Goal: Task Accomplishment & Management: Manage account settings

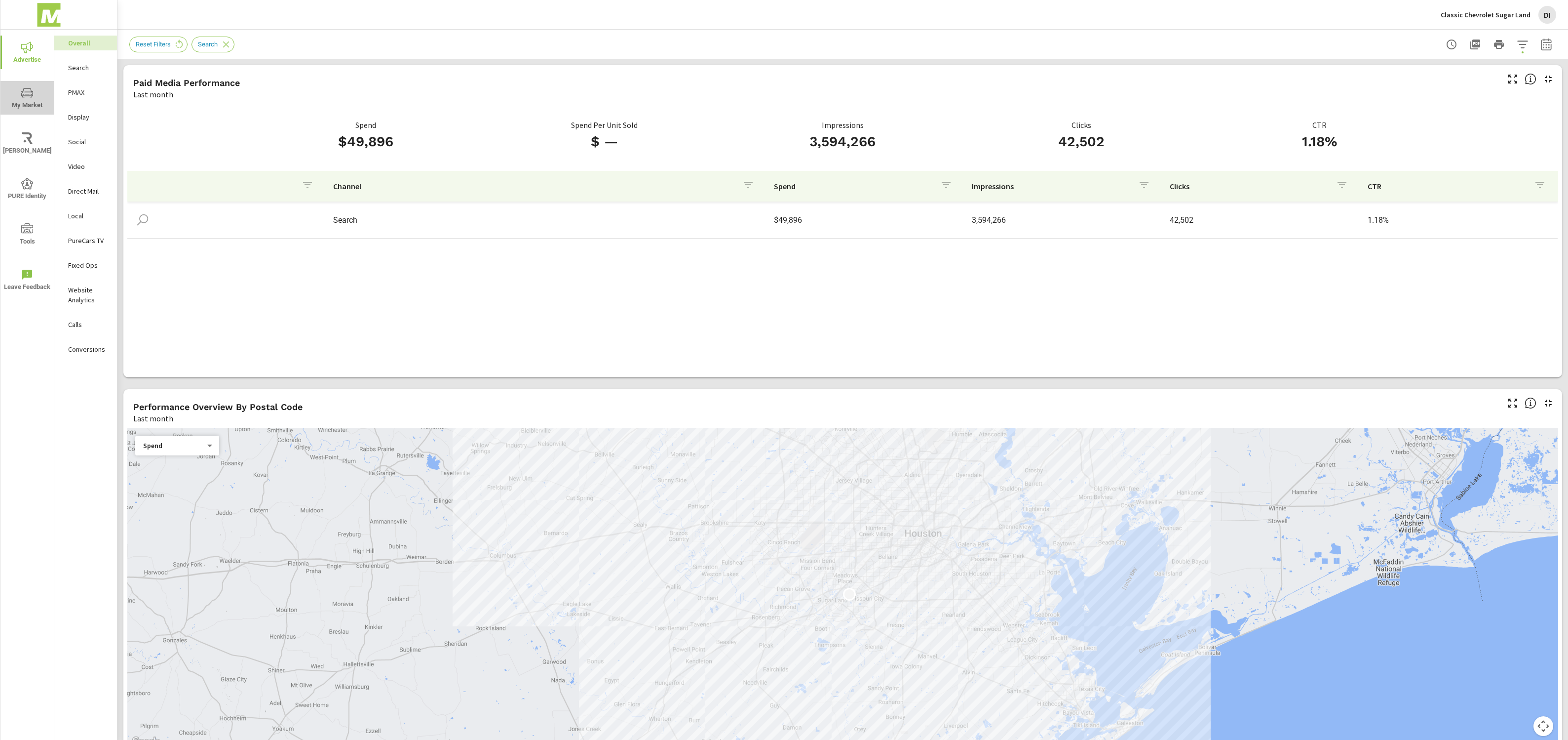
click at [39, 92] on span "My Market" at bounding box center [27, 99] width 47 height 24
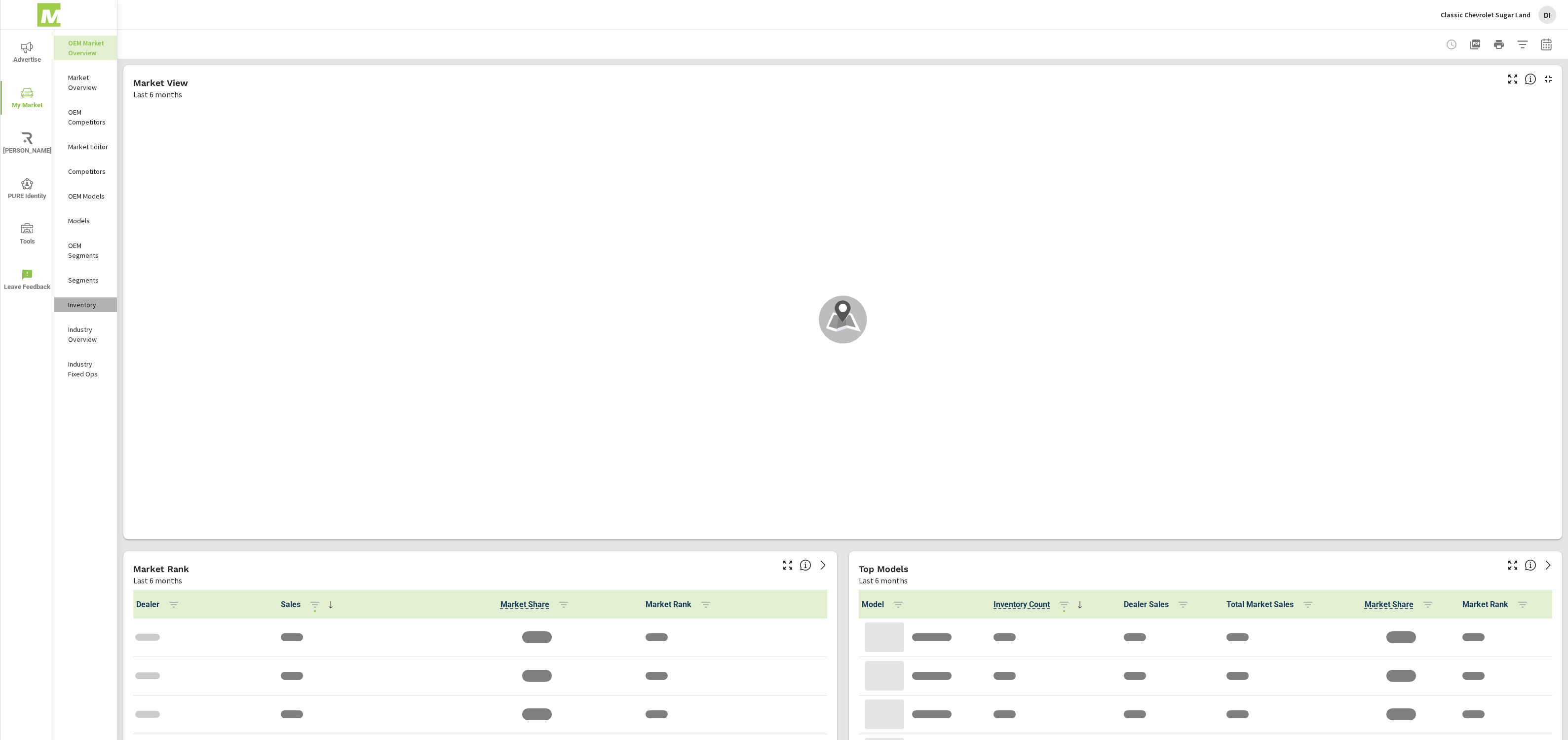
click at [80, 300] on p "Inventory" at bounding box center [88, 305] width 41 height 10
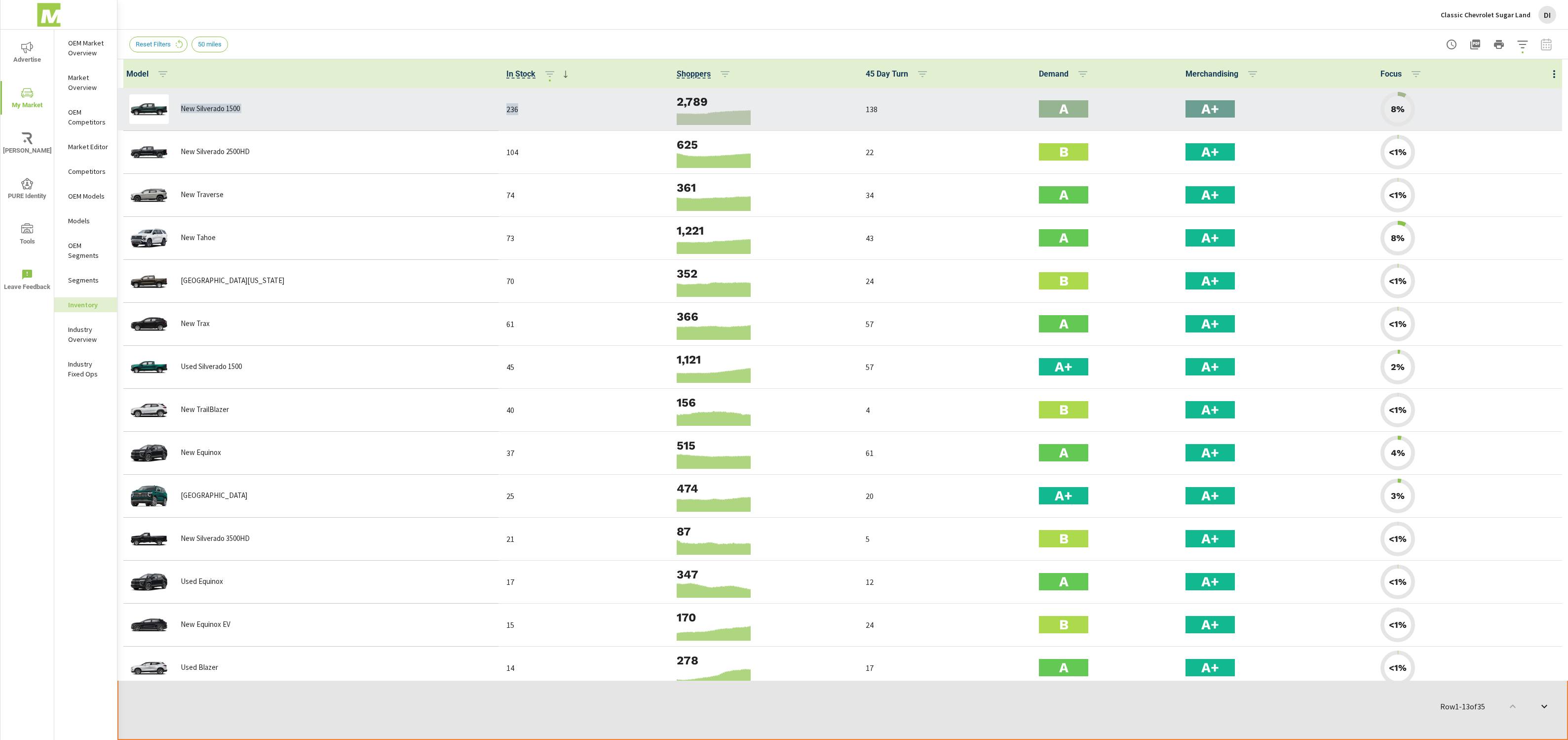
click at [543, 126] on td "236" at bounding box center [584, 109] width 170 height 43
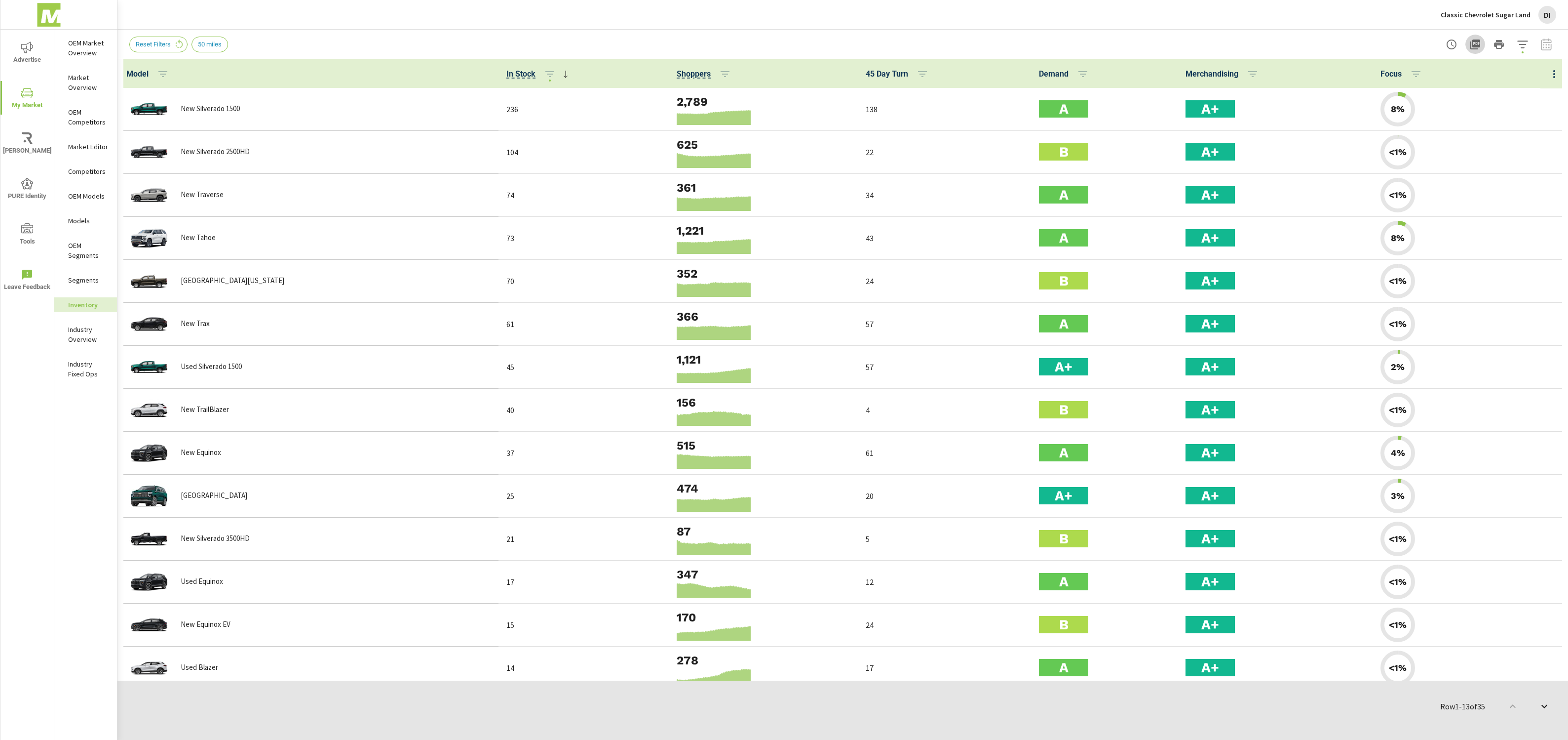
click at [1479, 47] on icon "button" at bounding box center [1475, 44] width 10 height 10
click at [47, 13] on img at bounding box center [49, 15] width 96 height 40
click at [1523, 13] on p "Classic Chevrolet Sugar Land" at bounding box center [1486, 15] width 90 height 9
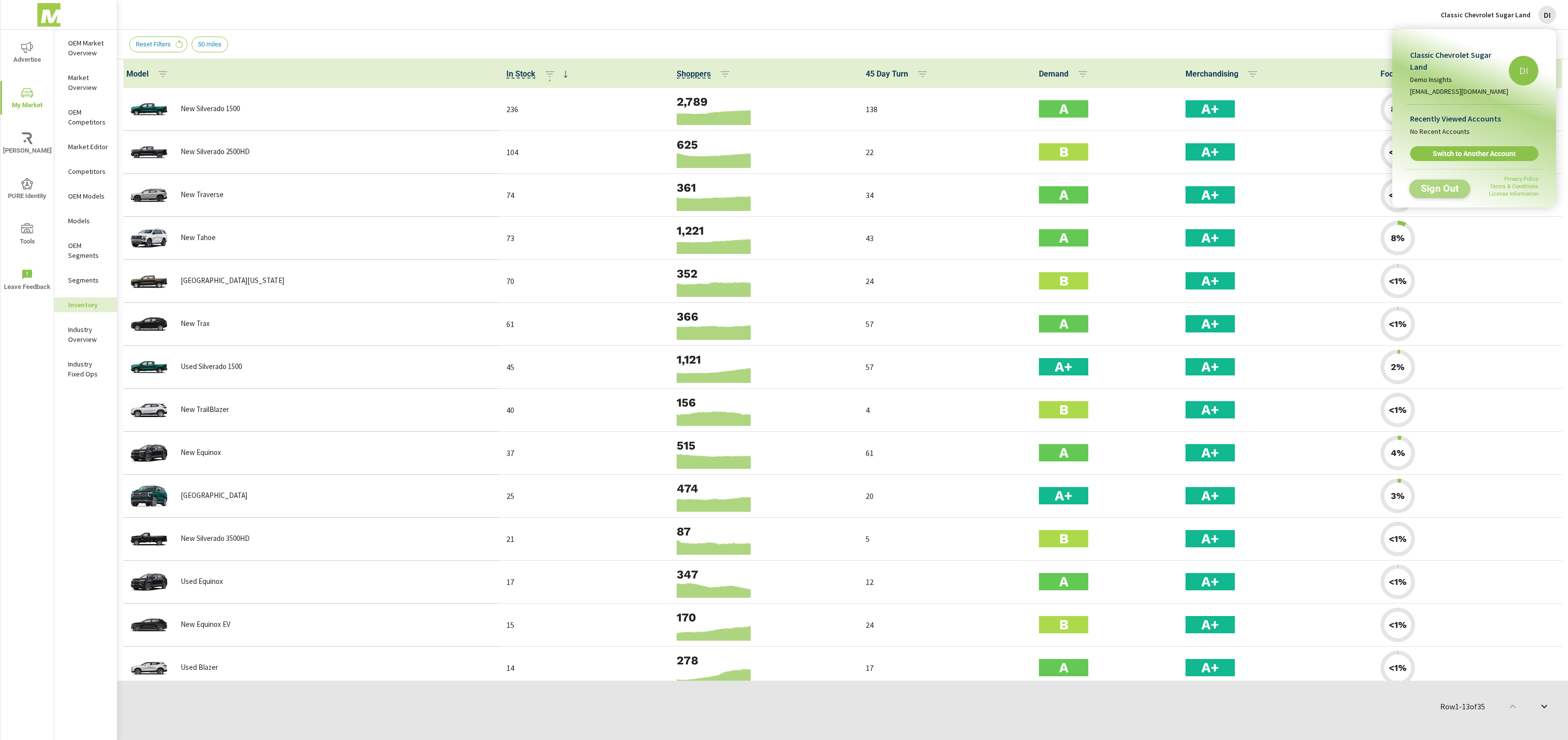
click at [1439, 184] on span "Sign Out" at bounding box center [1440, 188] width 45 height 9
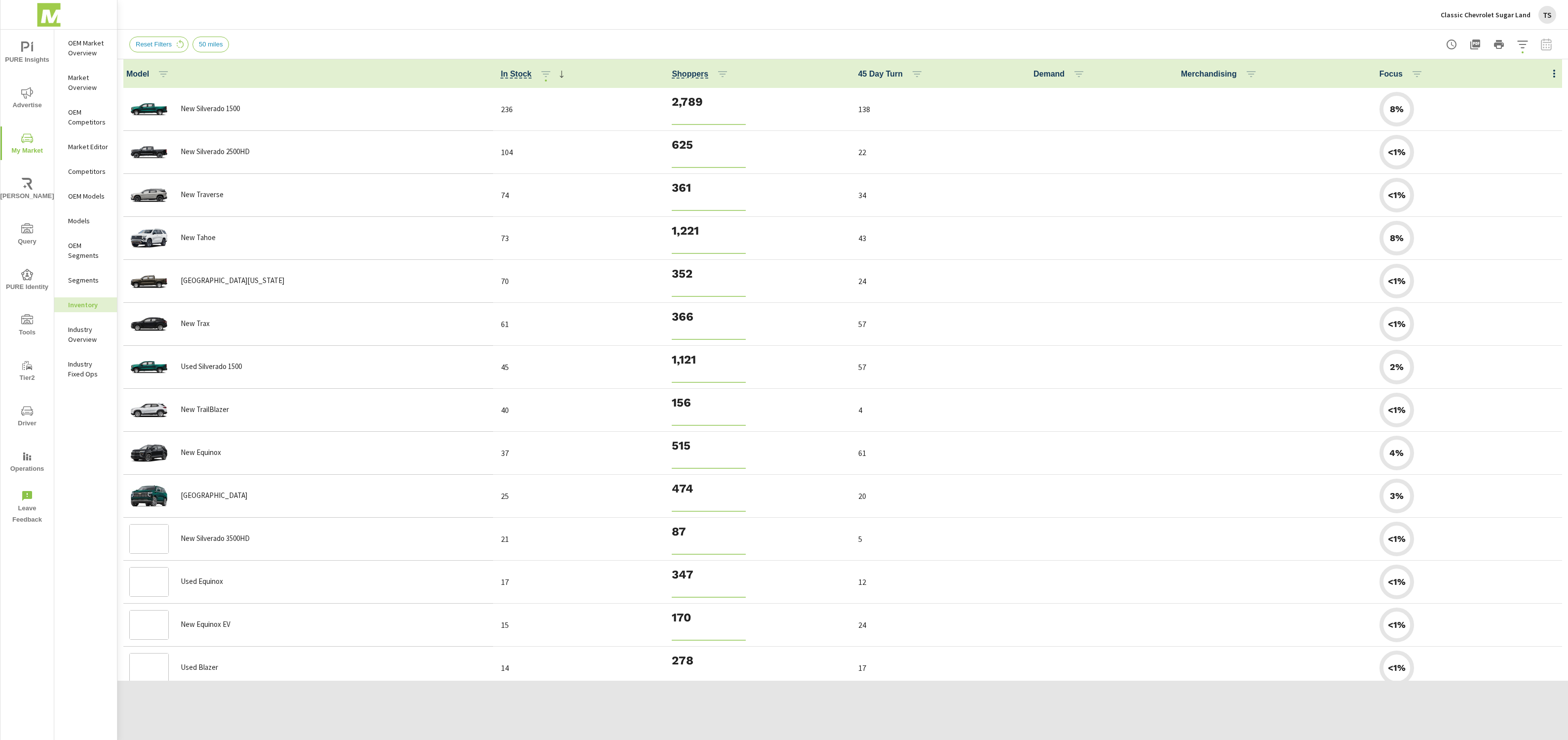
click at [45, 6] on img at bounding box center [49, 15] width 96 height 40
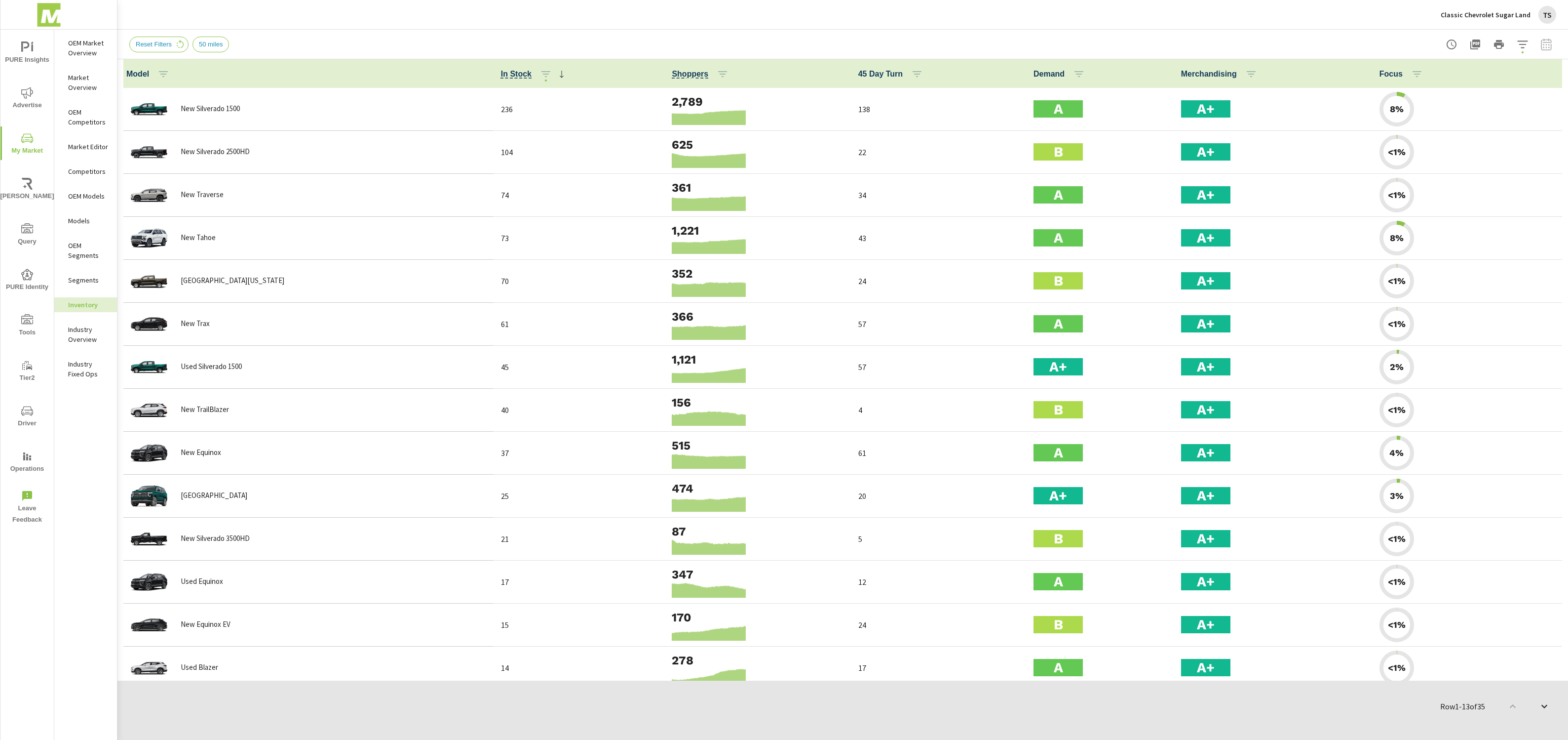
click at [49, 17] on img at bounding box center [49, 15] width 96 height 40
click at [61, 19] on img at bounding box center [49, 15] width 96 height 40
click at [44, 20] on img at bounding box center [49, 15] width 96 height 40
click at [49, 15] on img at bounding box center [49, 15] width 96 height 40
click at [46, 19] on img at bounding box center [49, 15] width 96 height 40
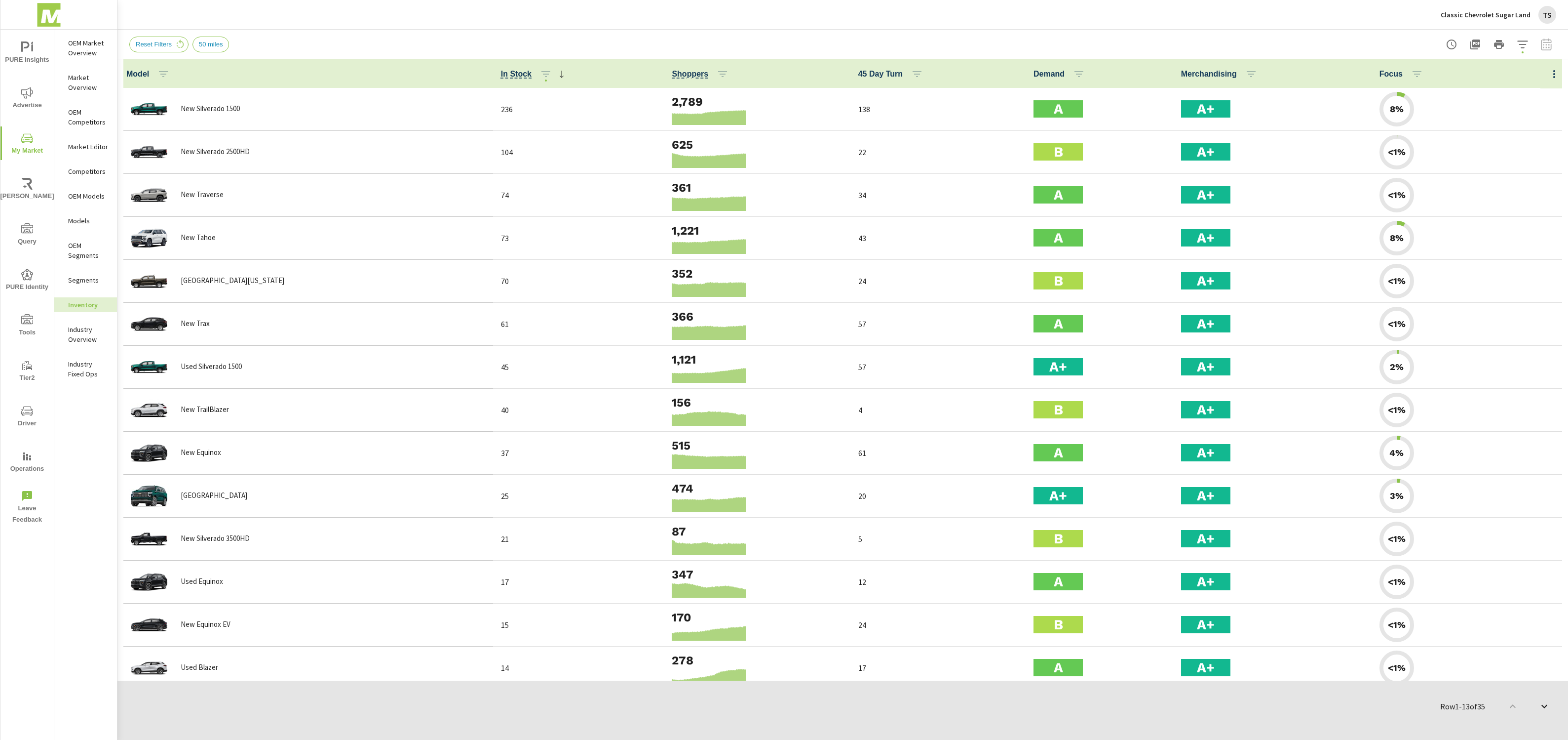
click at [27, 13] on img at bounding box center [49, 15] width 96 height 40
click at [41, 16] on img at bounding box center [49, 15] width 96 height 40
click at [47, 4] on img at bounding box center [49, 15] width 96 height 40
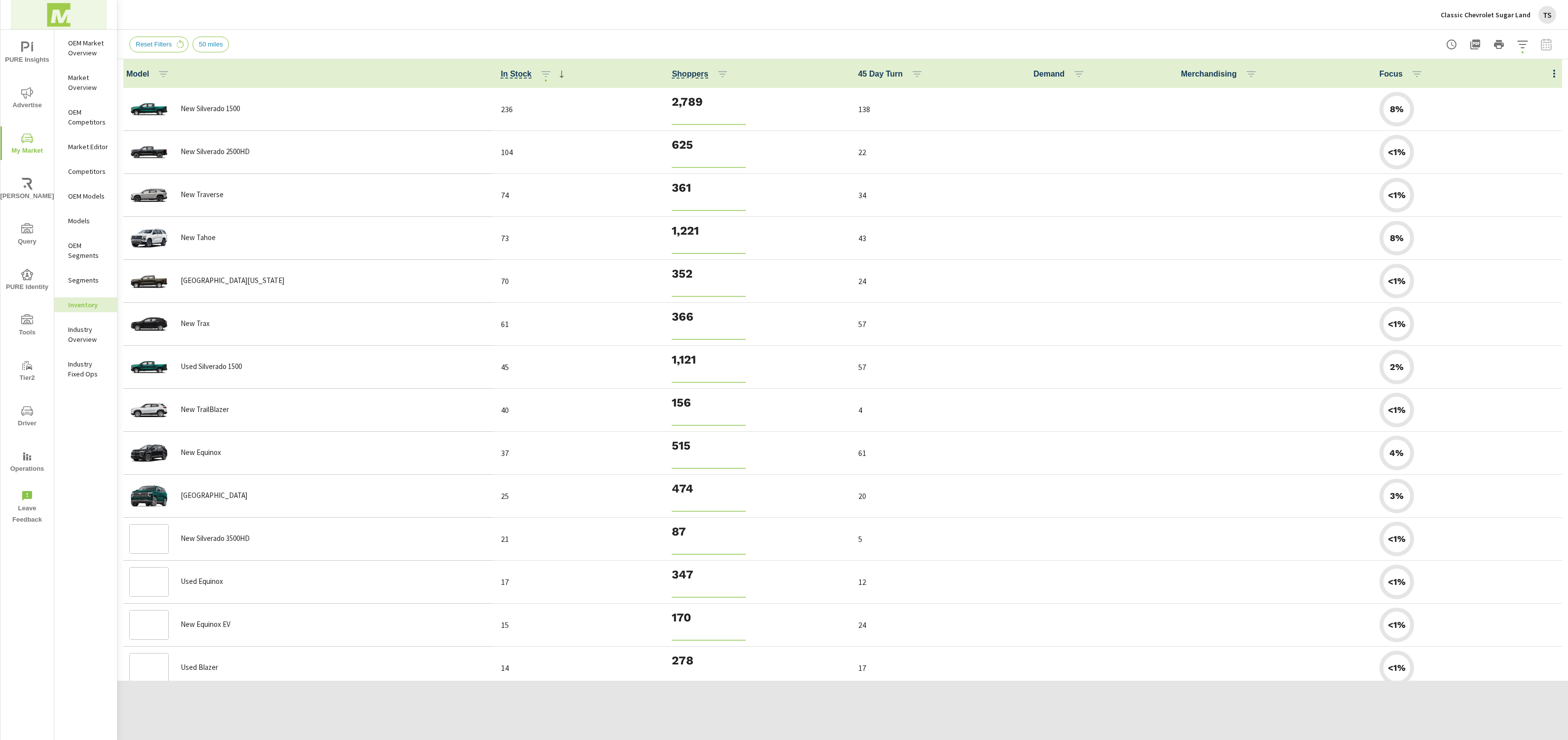
click at [63, 10] on img at bounding box center [59, 15] width 96 height 40
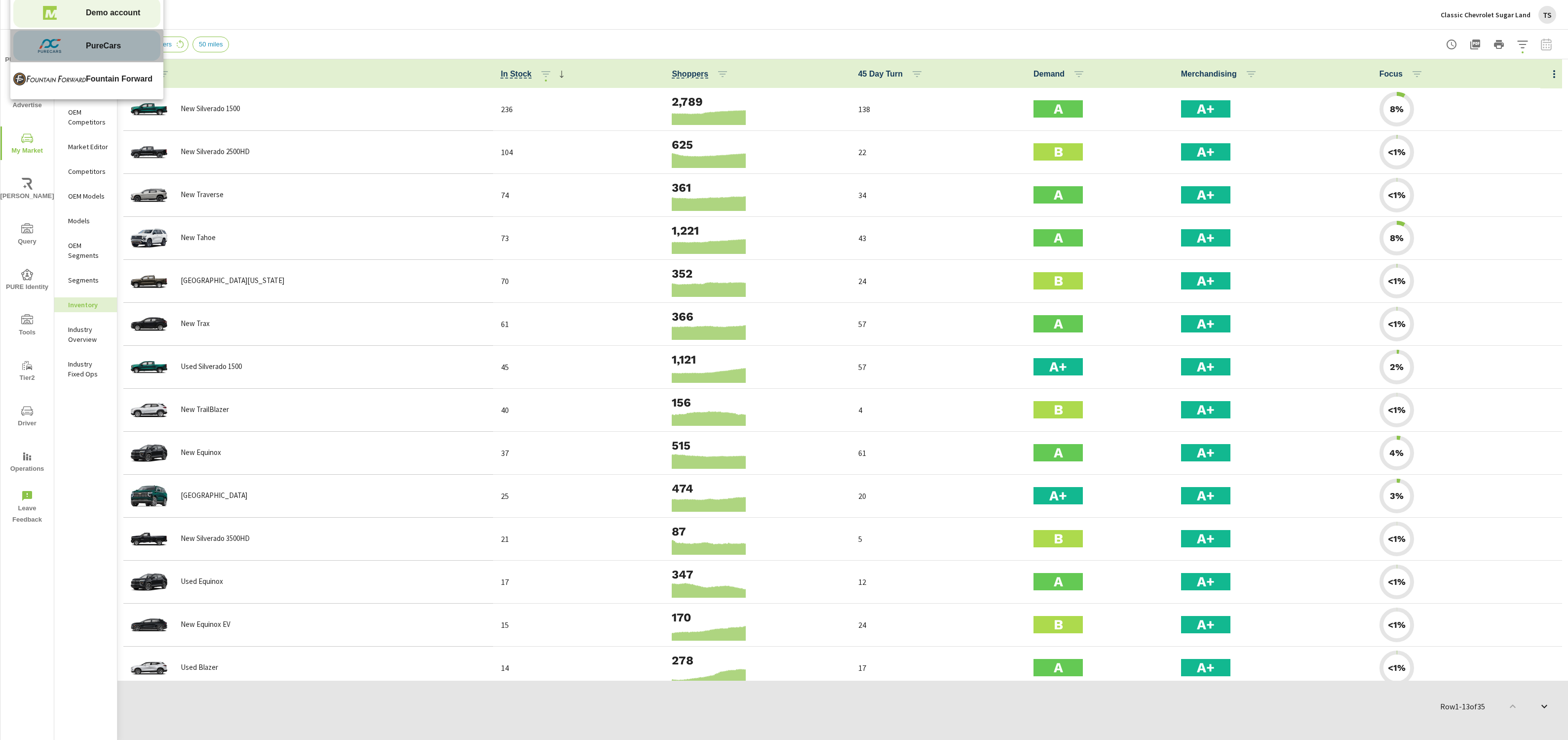
click at [60, 54] on img at bounding box center [49, 46] width 72 height 30
click at [51, 21] on img at bounding box center [59, 15] width 96 height 40
click at [58, 44] on img at bounding box center [49, 46] width 72 height 30
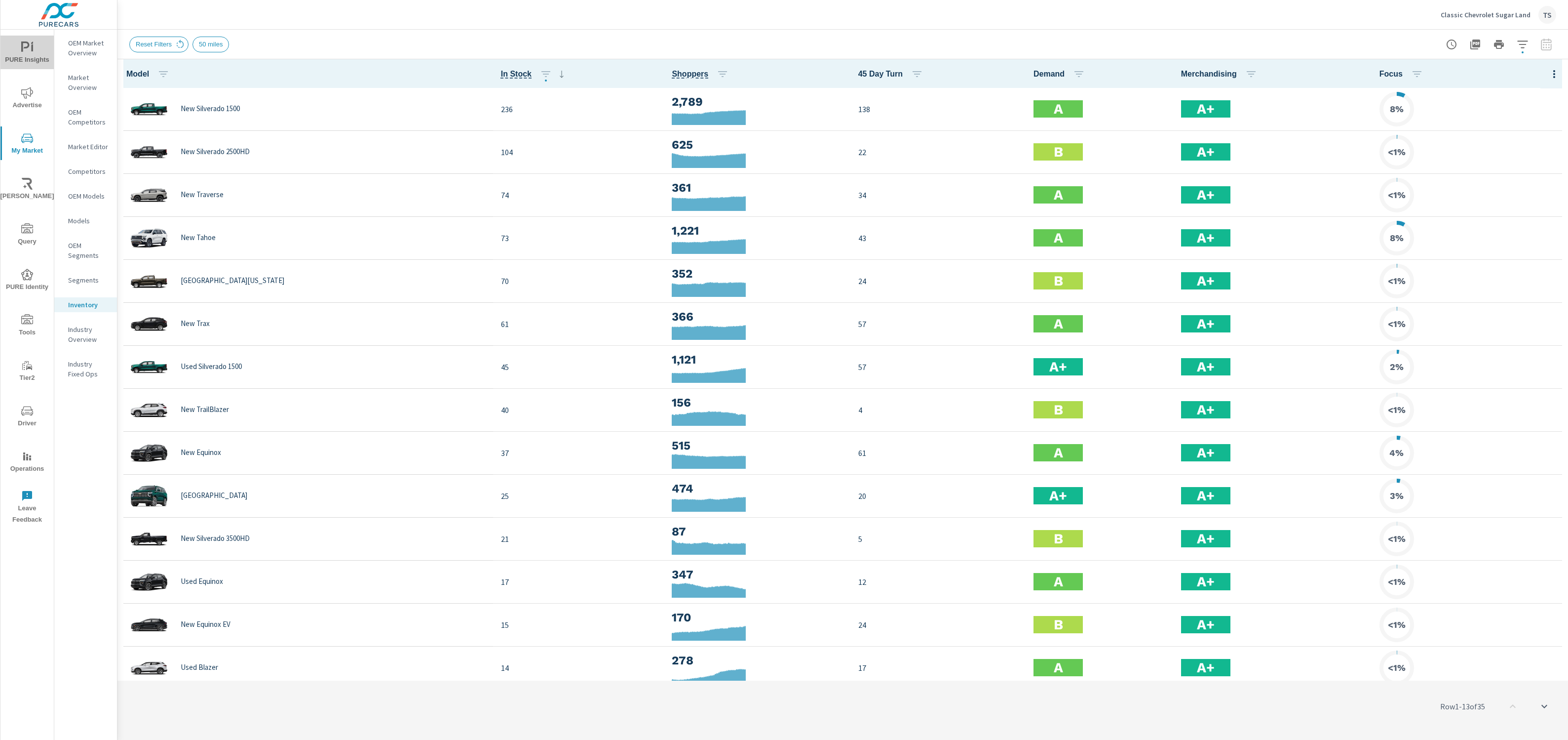
click at [28, 56] on span "PURE Insights" at bounding box center [27, 54] width 47 height 24
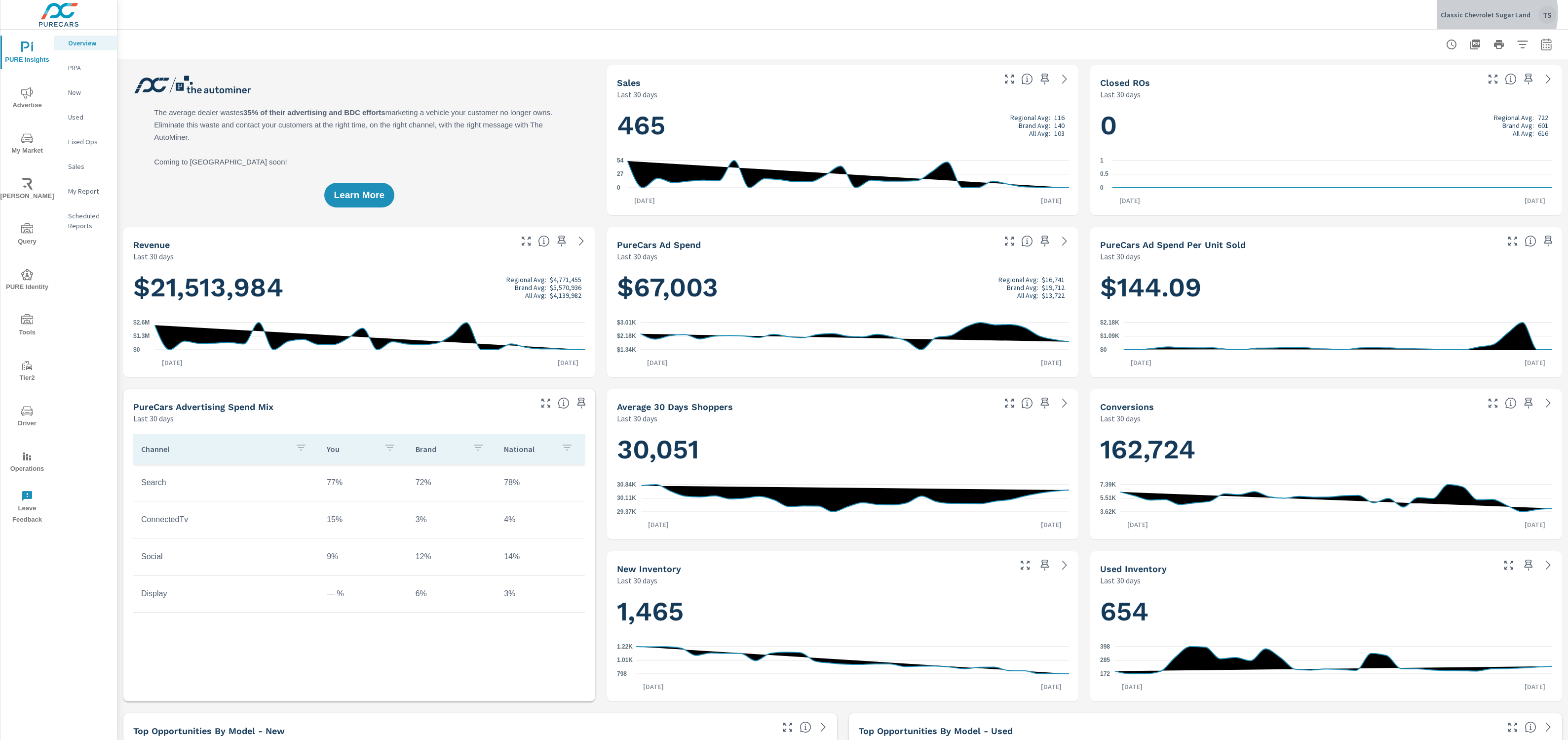
click at [1496, 13] on p "Classic Chevrolet Sugar Land" at bounding box center [1486, 15] width 90 height 9
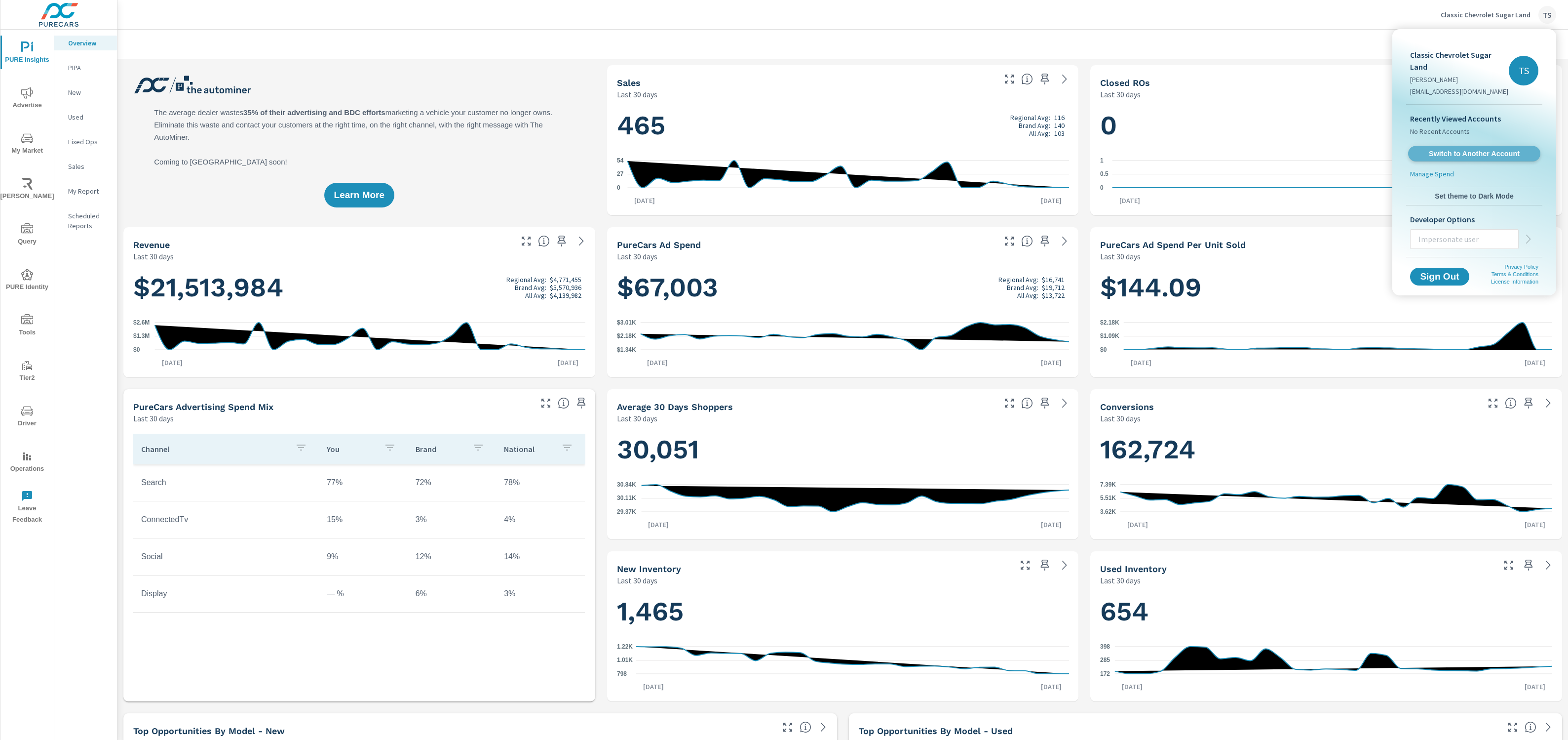
click at [1455, 149] on span "Switch to Another Account" at bounding box center [1474, 153] width 121 height 9
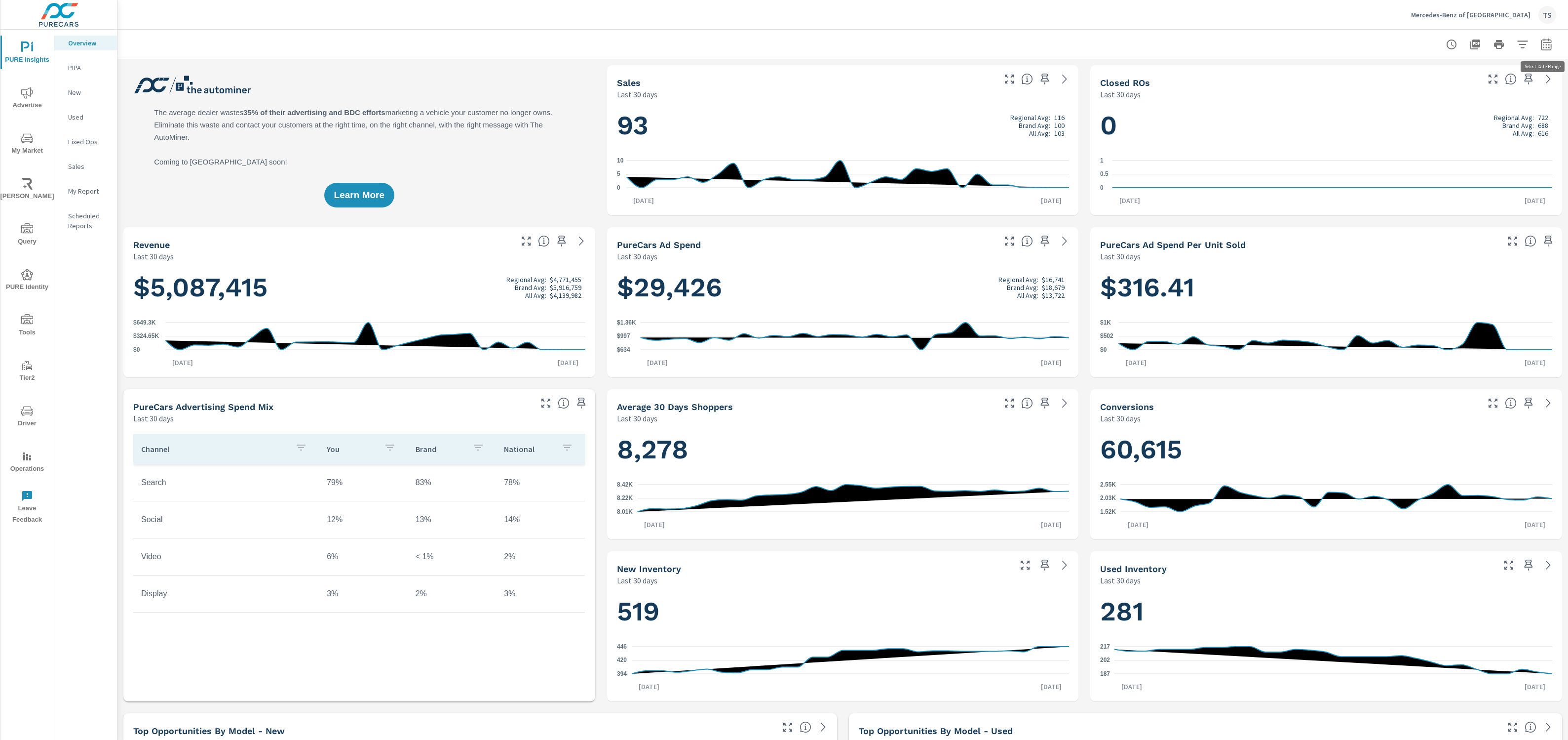
click at [1544, 48] on icon "button" at bounding box center [1546, 44] width 12 height 12
click at [1478, 90] on select "Custom [DATE] Last week Last 7 days Last 14 days Last 30 days Last 45 days Last…" at bounding box center [1468, 86] width 99 height 19
click at [1418, 76] on select "Custom [DATE] Last week Last 7 days Last 14 days Last 30 days Last 45 days Last…" at bounding box center [1468, 86] width 99 height 19
select select "Last year"
click at [1452, 139] on span "Apply" at bounding box center [1446, 139] width 40 height 9
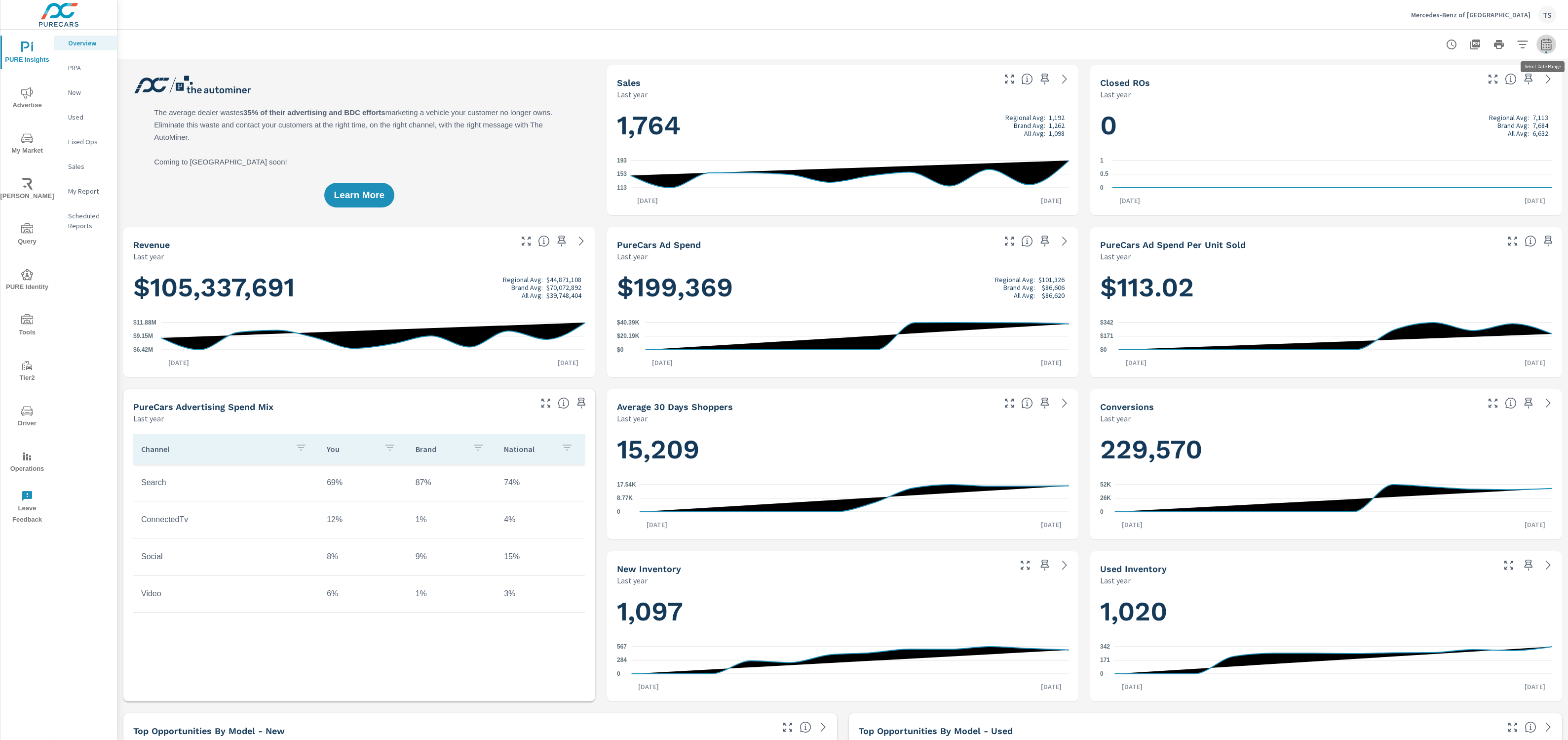
click at [1542, 44] on icon "button" at bounding box center [1546, 44] width 12 height 12
drag, startPoint x: 1519, startPoint y: 71, endPoint x: 1511, endPoint y: 78, distance: 10.6
click at [1515, 74] on div "Date Range Custom [DATE] Last week Last 7 days Last 14 days Last 30 days Last 4…" at bounding box center [1477, 85] width 127 height 33
click at [1506, 82] on select "Custom [DATE] Last week Last 7 days Last 14 days Last 30 days Last 45 days Last…" at bounding box center [1468, 86] width 99 height 19
click at [1418, 76] on select "Custom [DATE] Last week Last 7 days Last 14 days Last 30 days Last 45 days Last…" at bounding box center [1468, 86] width 99 height 19
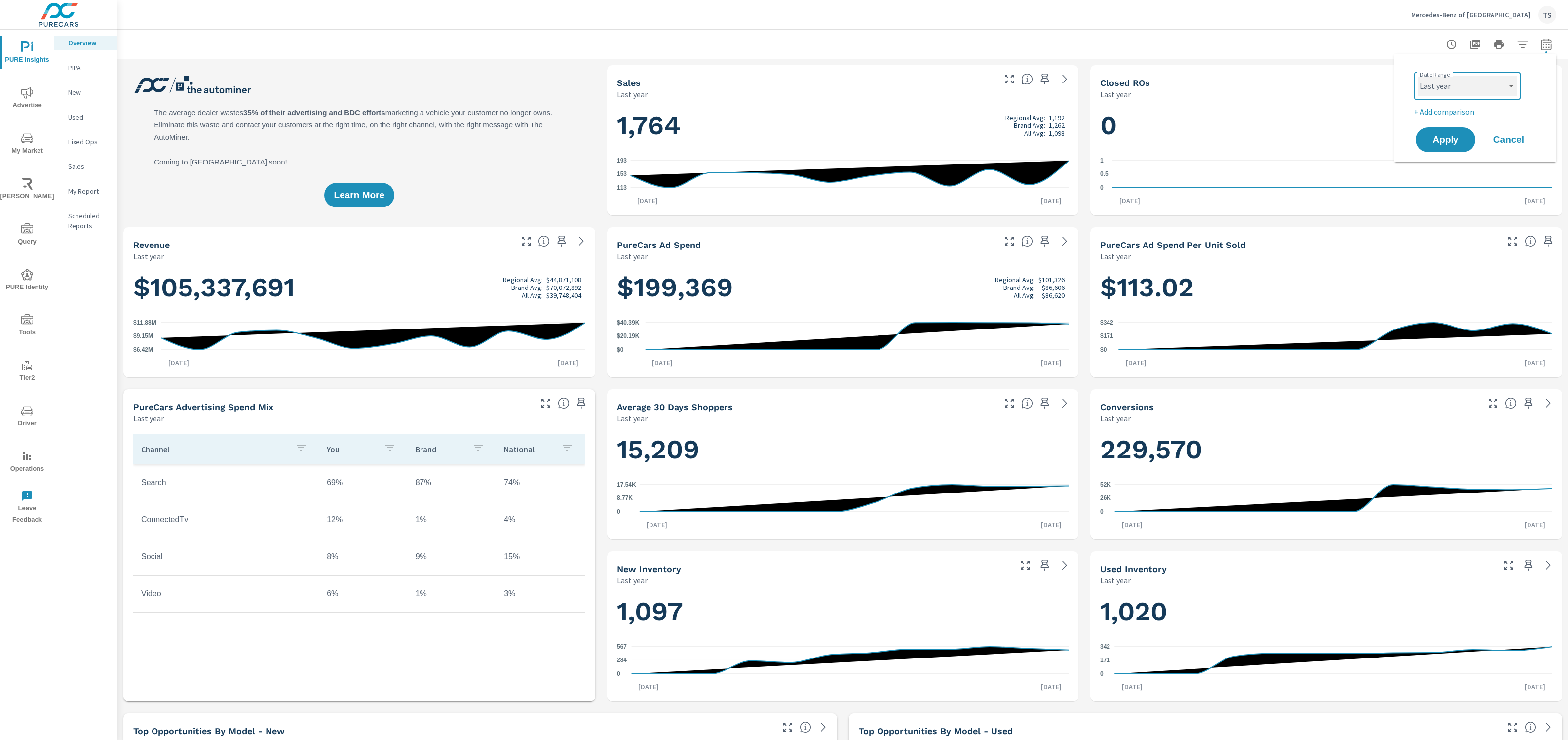
select select "Year to date"
click at [1449, 143] on span "Apply" at bounding box center [1446, 139] width 40 height 9
